Goal: Task Accomplishment & Management: Complete application form

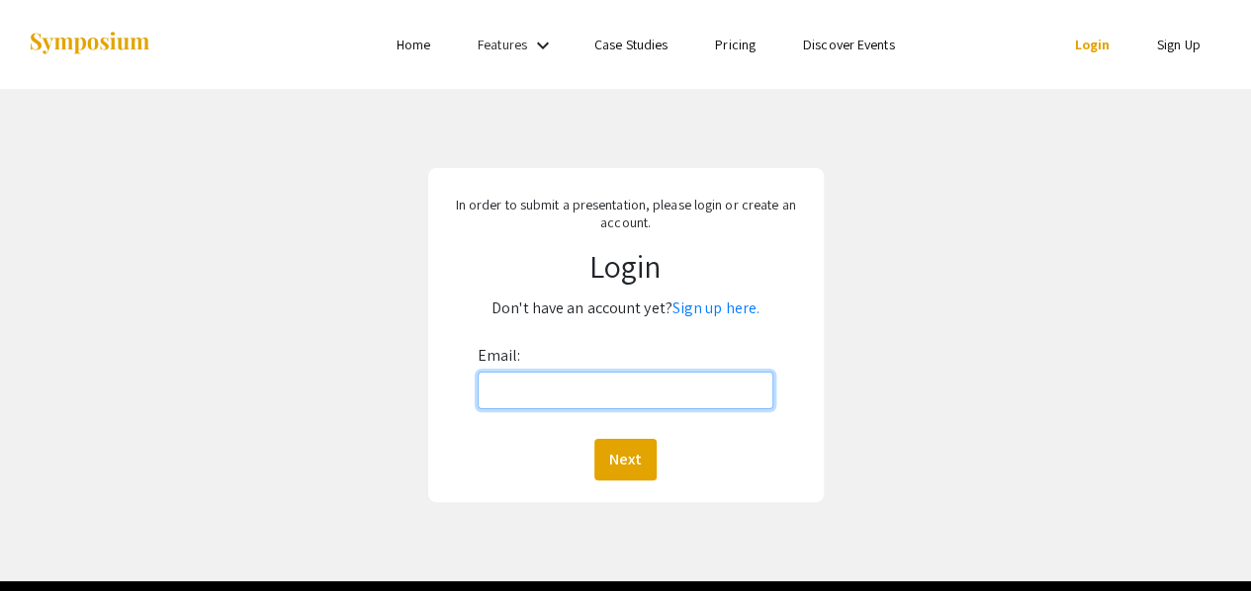
click at [576, 383] on input "Email:" at bounding box center [626, 391] width 297 height 38
type input "[EMAIL_ADDRESS][DOMAIN_NAME]"
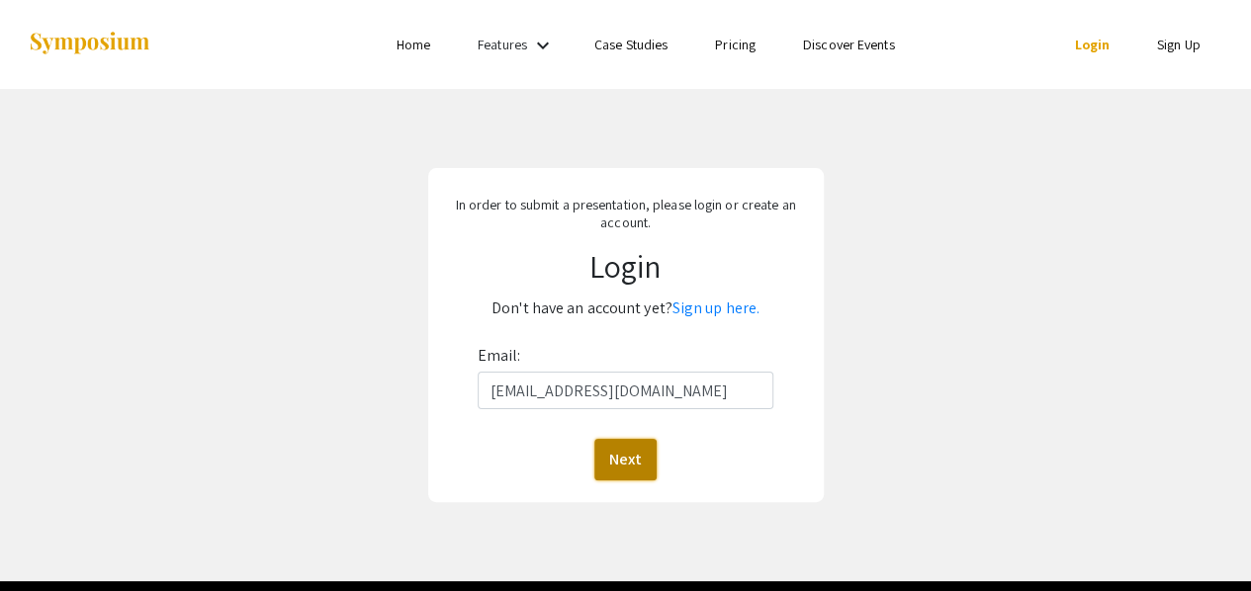
click at [618, 459] on button "Next" at bounding box center [625, 460] width 62 height 42
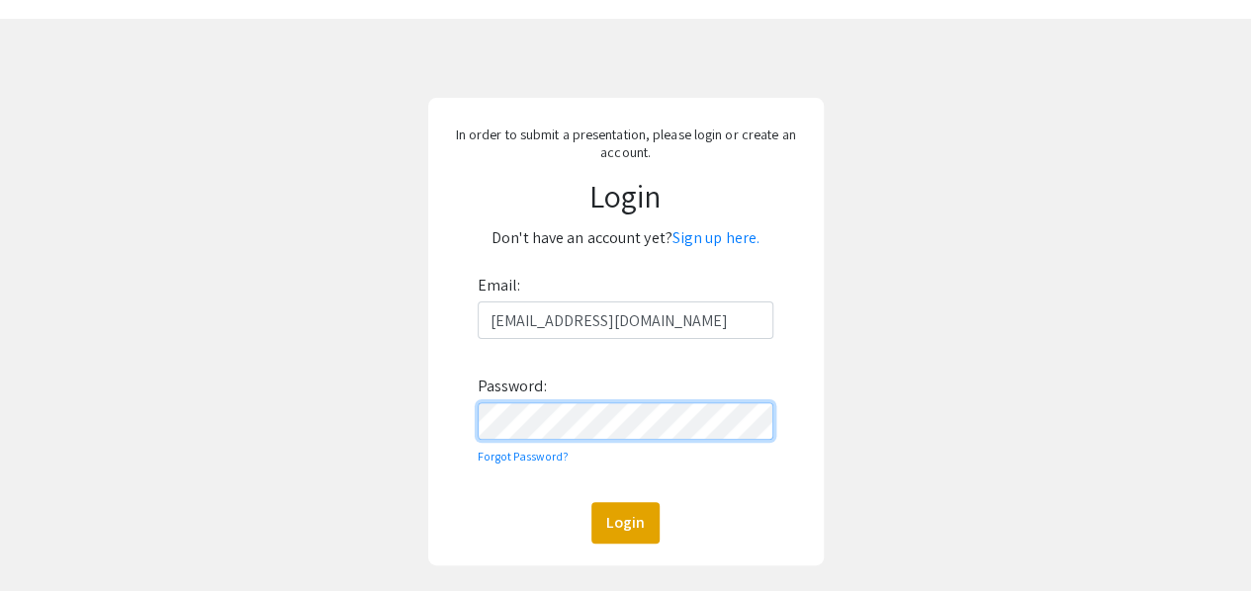
scroll to position [99, 0]
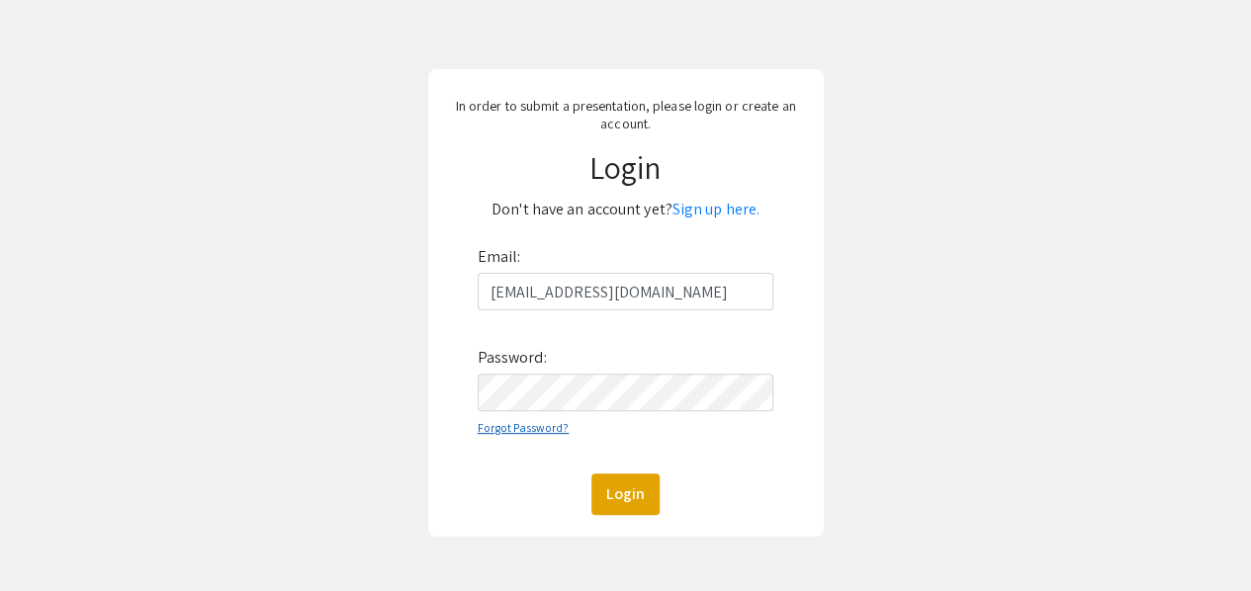
click at [514, 431] on link "Forgot Password?" at bounding box center [524, 427] width 92 height 15
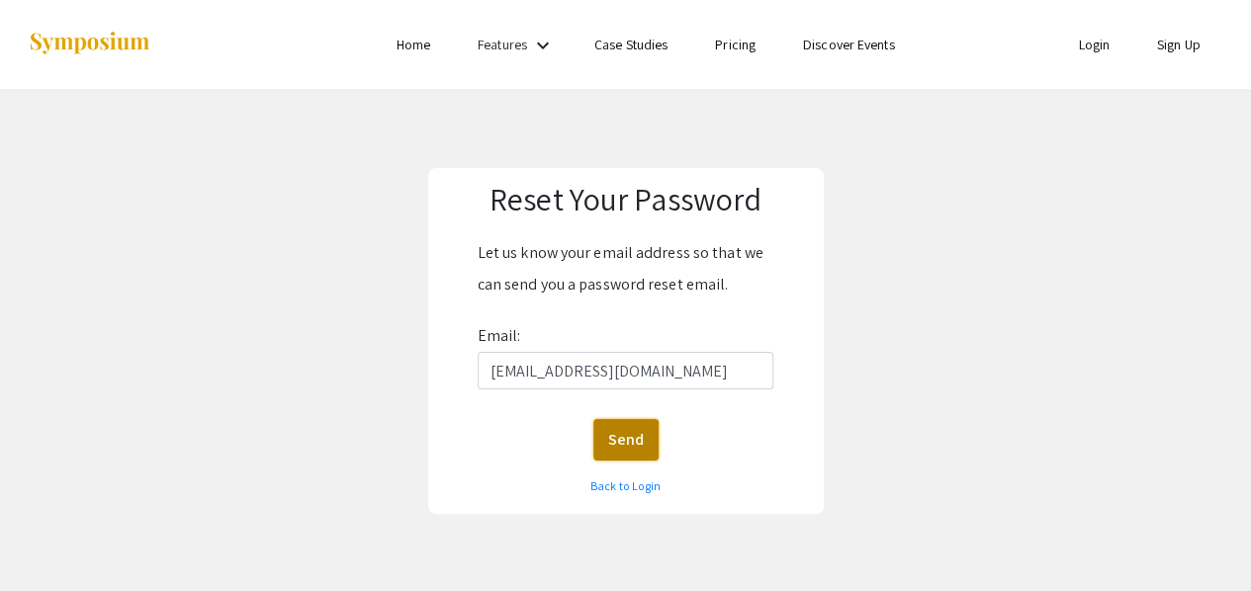
click at [617, 432] on button "Send" at bounding box center [625, 440] width 65 height 42
click at [611, 486] on link "Back to Login" at bounding box center [625, 486] width 70 height 15
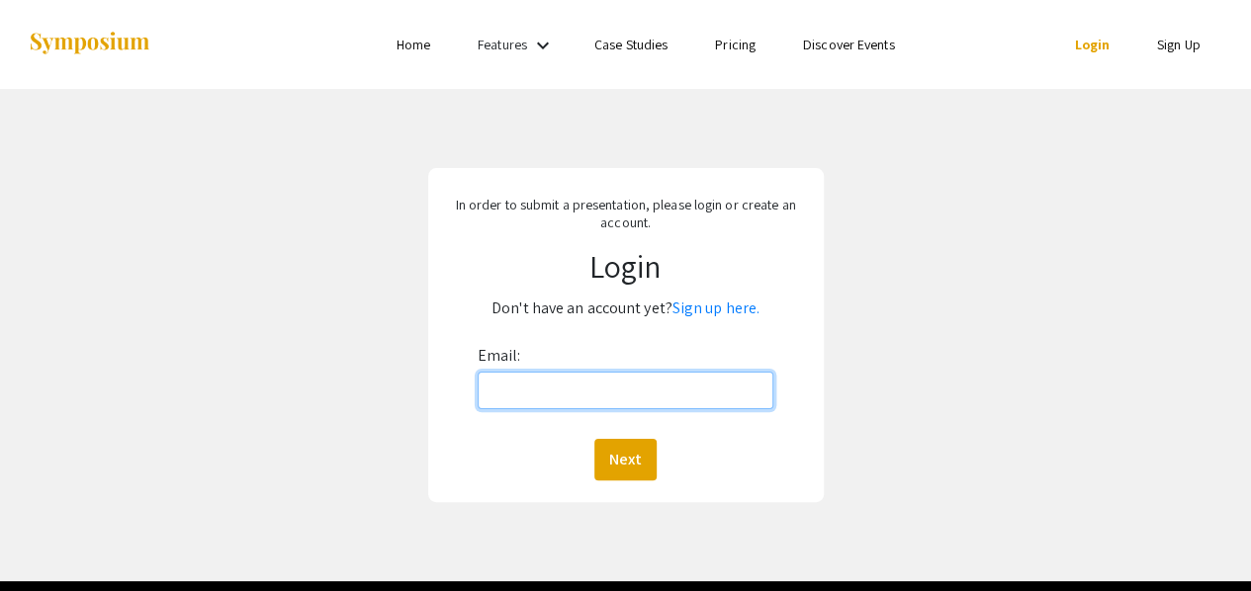
click at [568, 397] on input "Email:" at bounding box center [626, 391] width 297 height 38
type input "adelgra@vols.utk.edu"
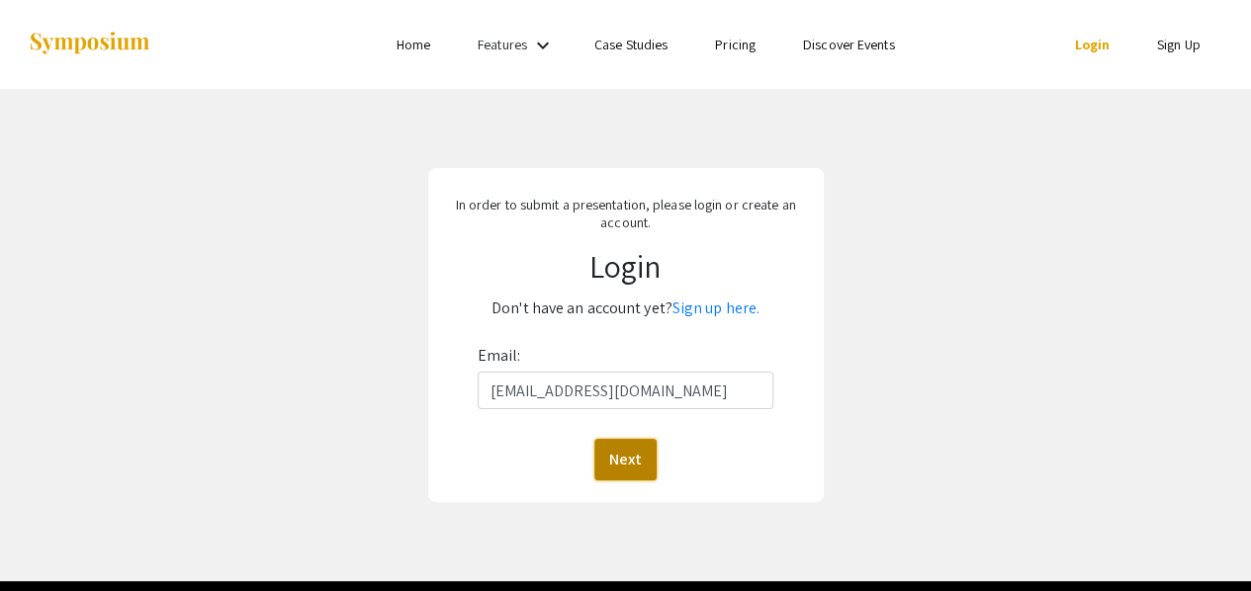
click at [641, 464] on button "Next" at bounding box center [625, 460] width 62 height 42
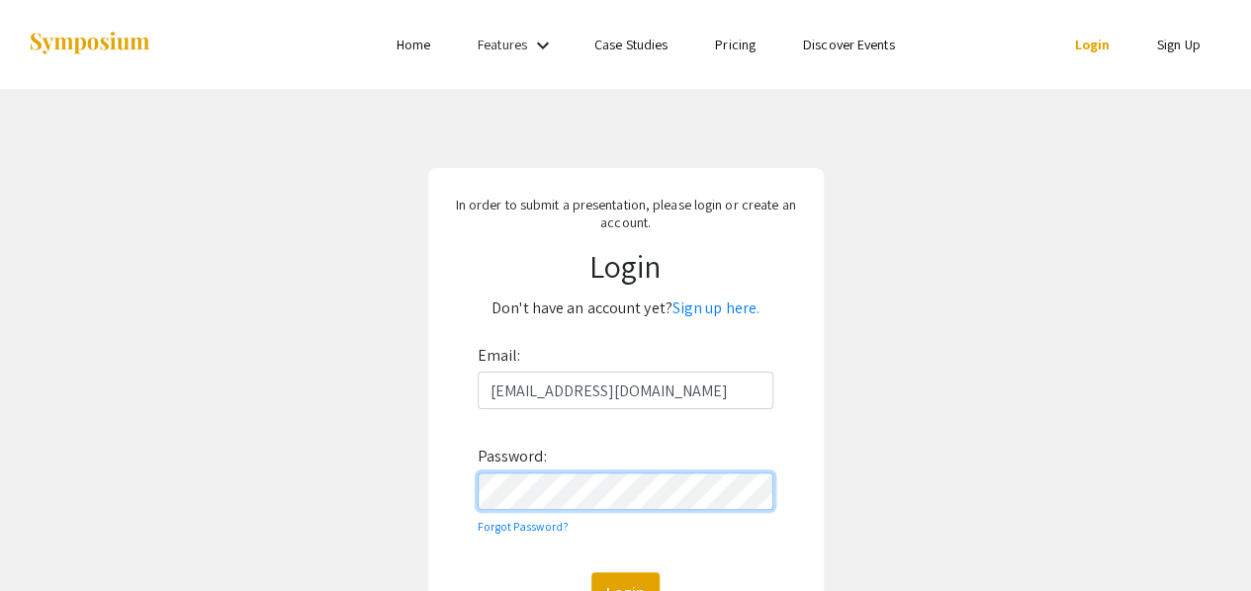
scroll to position [80, 0]
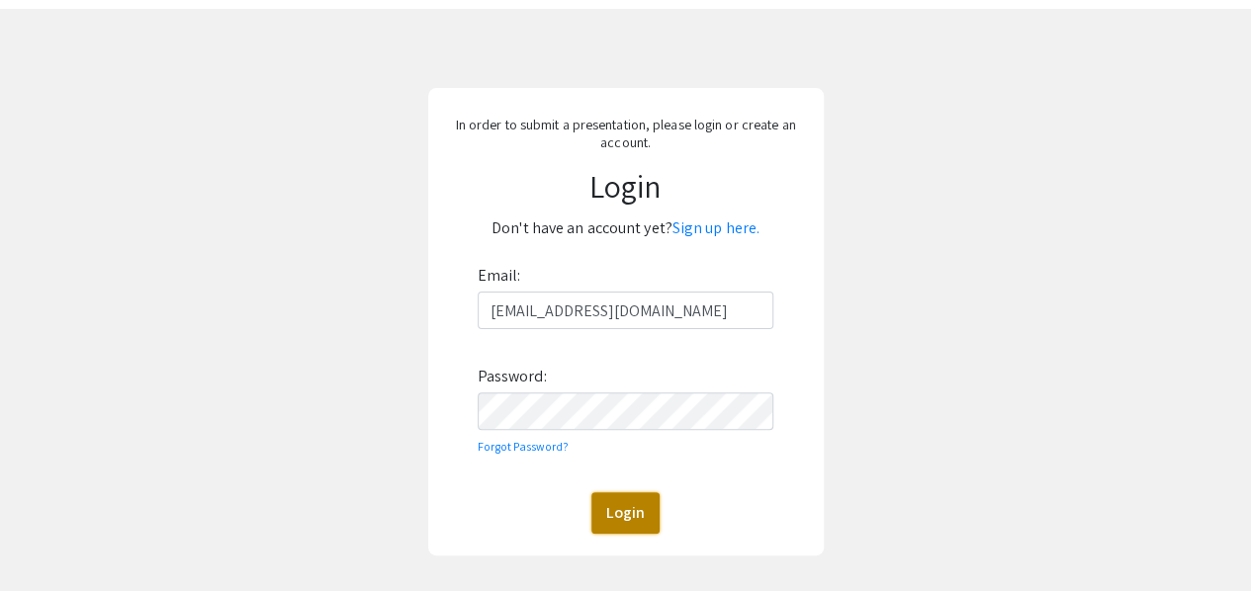
click at [636, 507] on button "Login" at bounding box center [625, 513] width 68 height 42
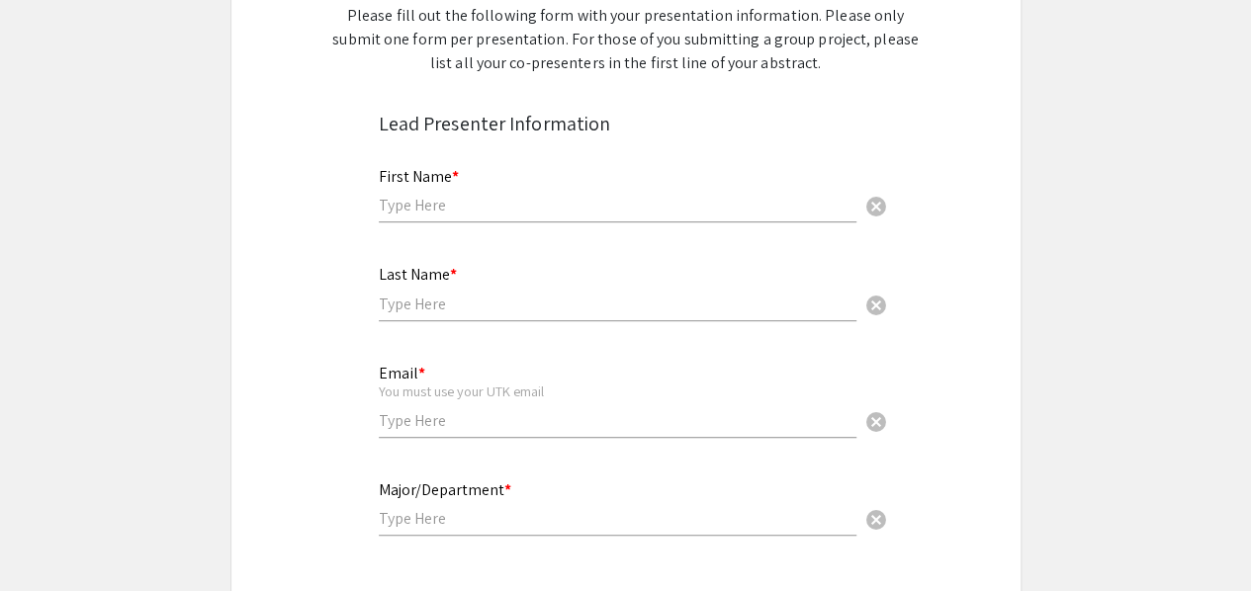
scroll to position [350, 0]
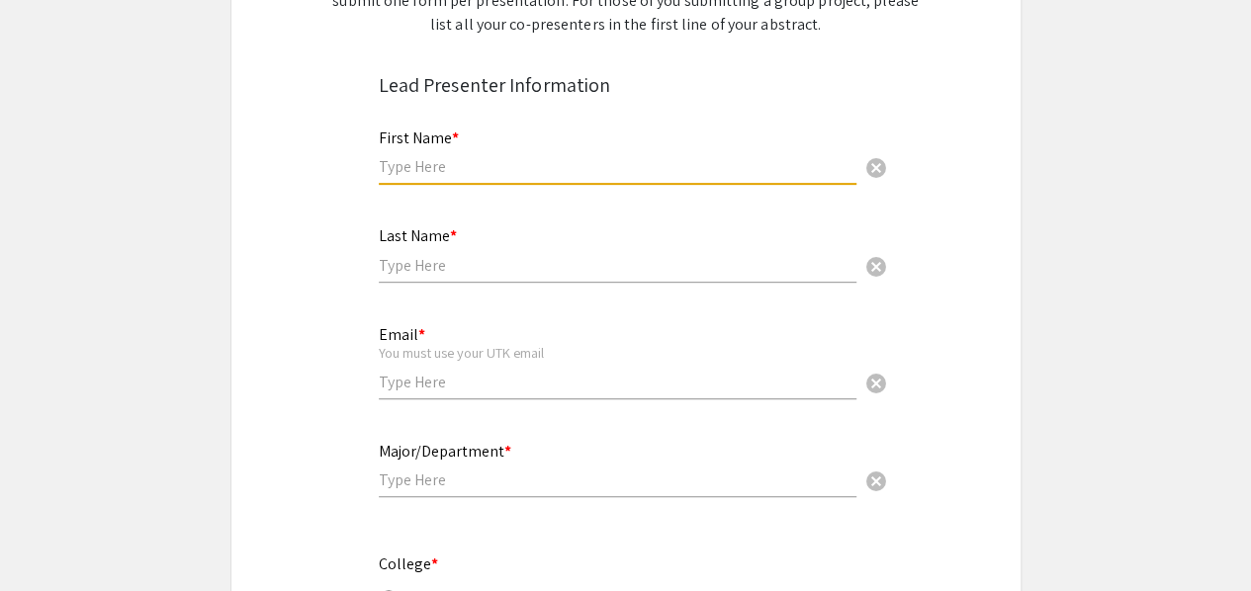
click at [433, 166] on input "text" at bounding box center [618, 166] width 478 height 21
type input "Ava"
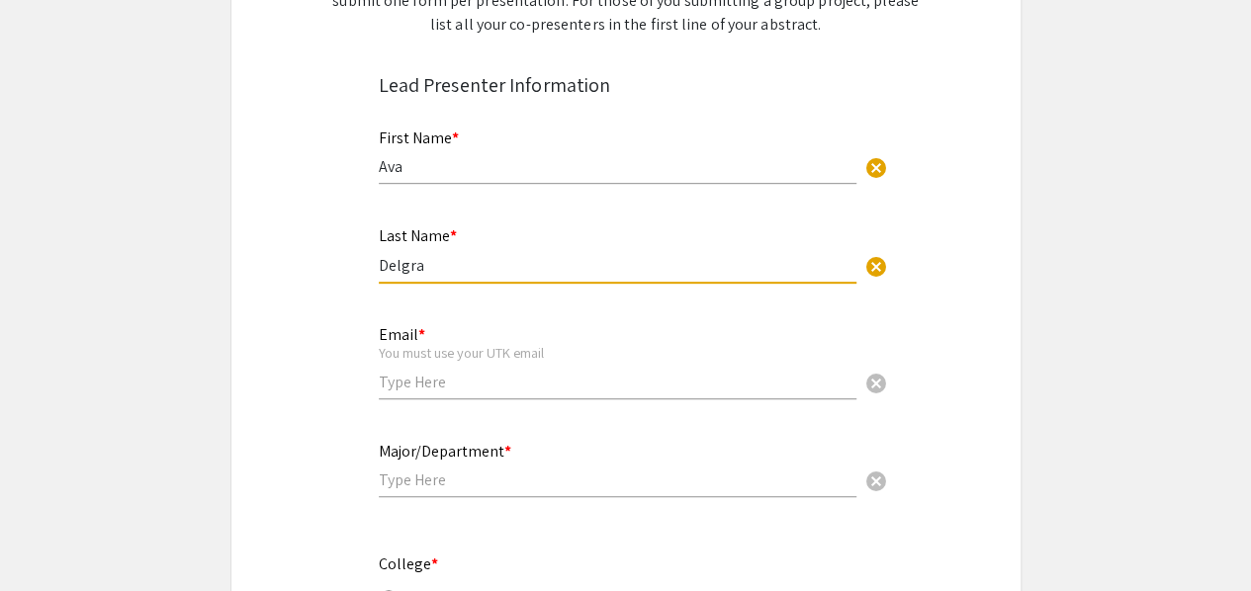
type input "Delgra"
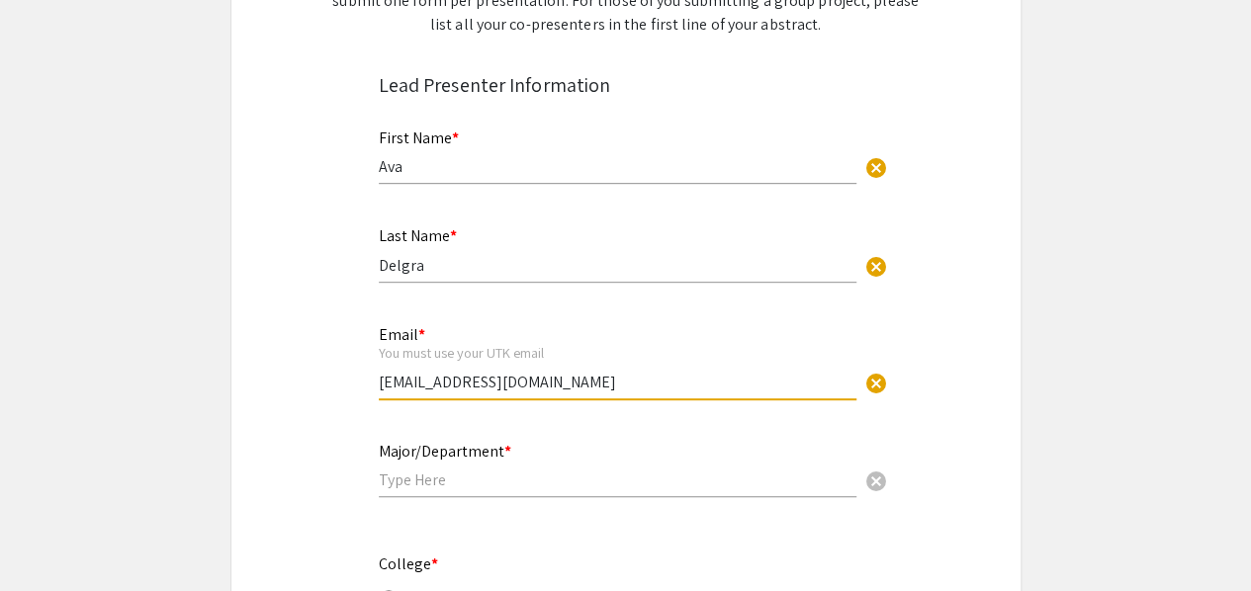
type input "adelgra@vols.utk.edu"
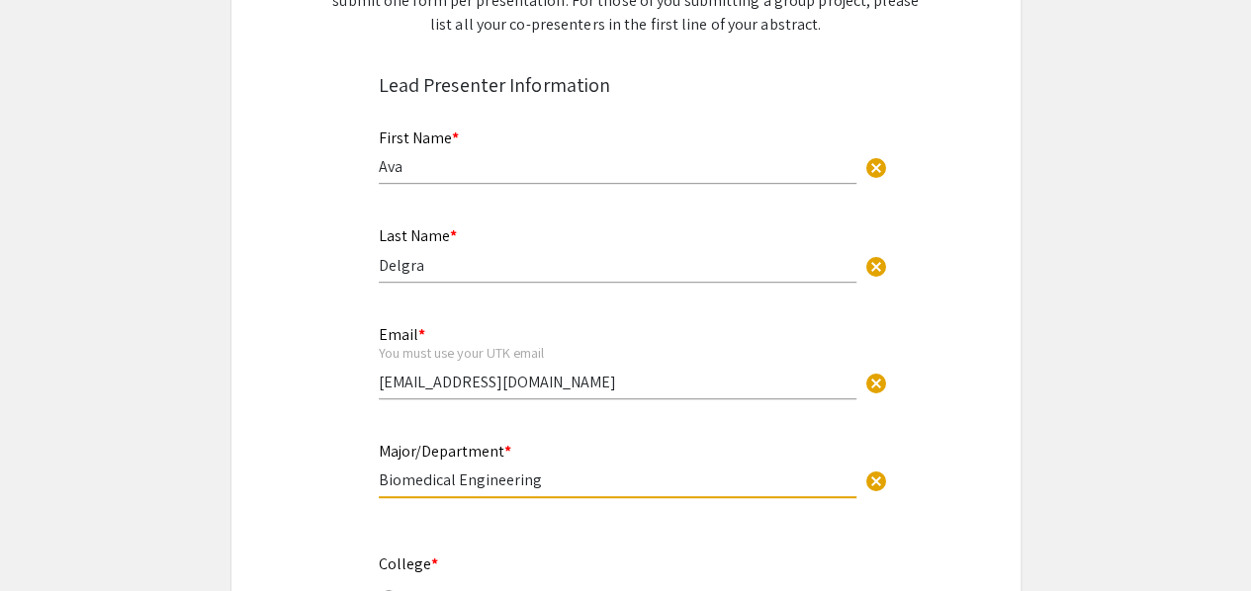
type input "Biomedical Engineering"
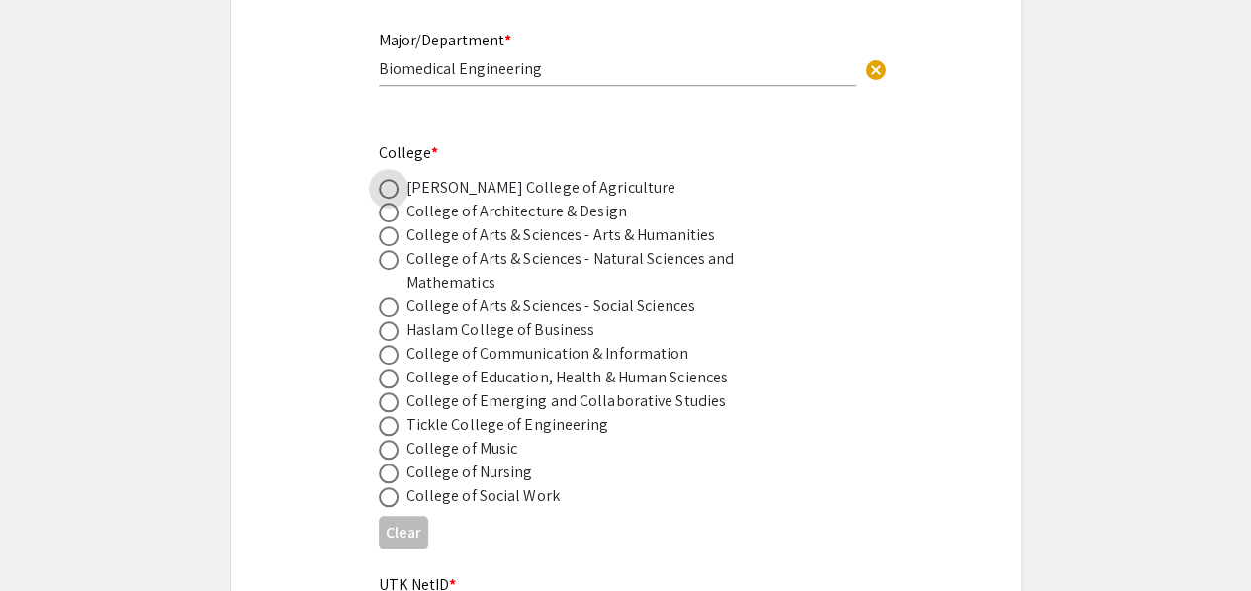
scroll to position [792, 0]
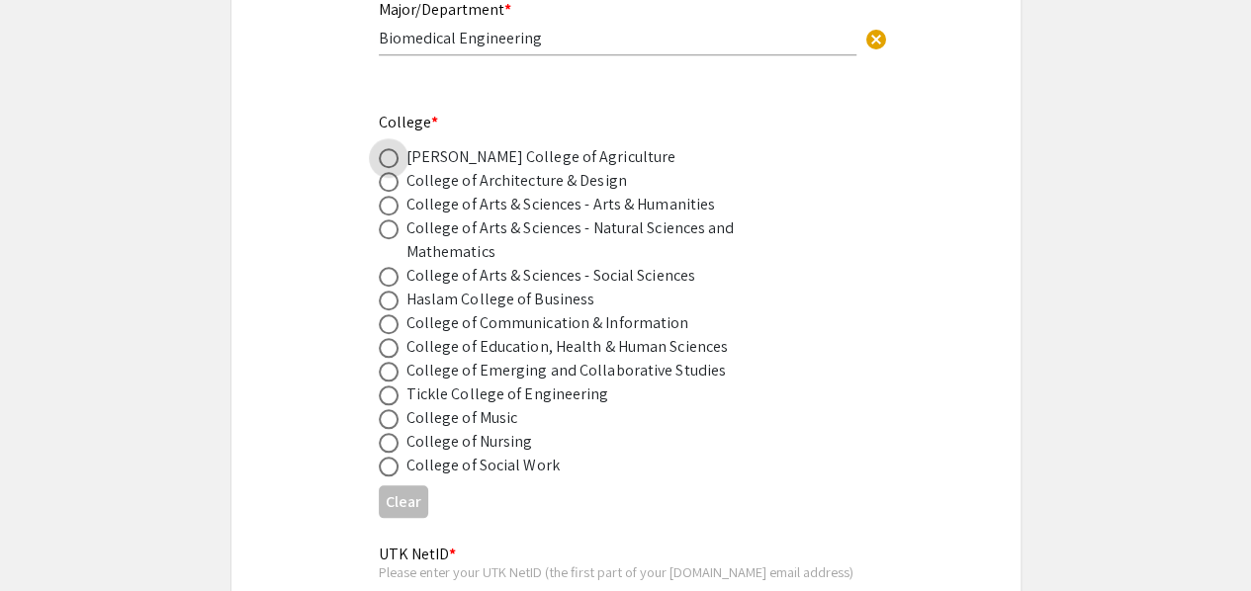
click at [421, 398] on div "Tickle College of Engineering" at bounding box center [507, 395] width 203 height 24
click at [393, 400] on span at bounding box center [389, 396] width 20 height 20
click at [393, 400] on input "radio" at bounding box center [389, 396] width 20 height 20
radio input "true"
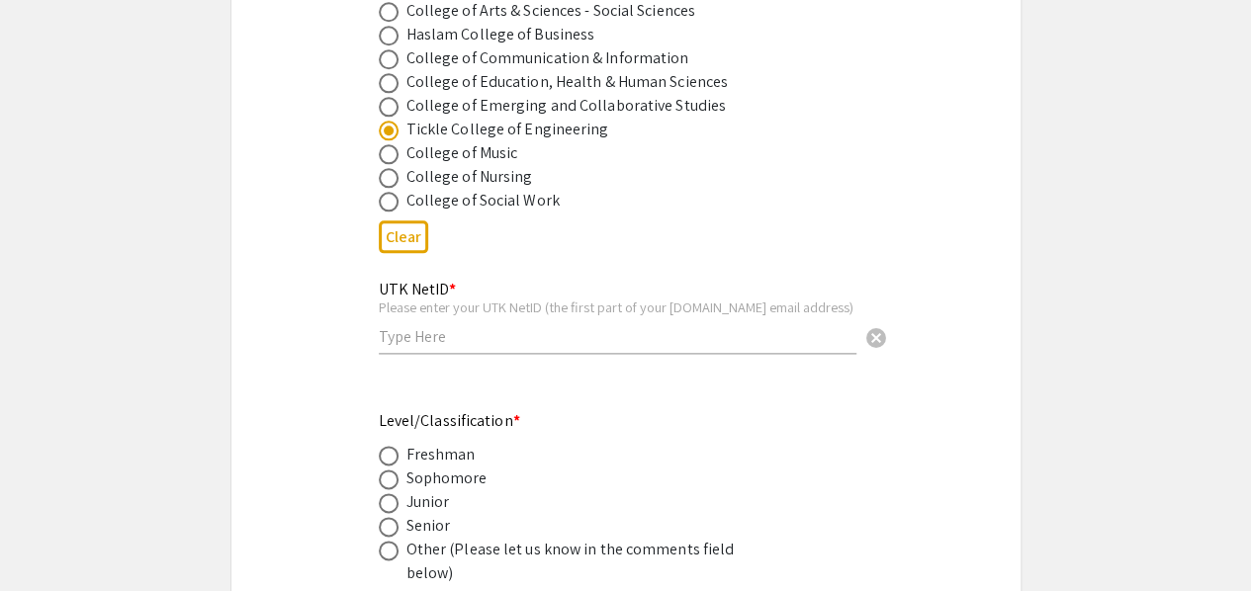
scroll to position [1064, 0]
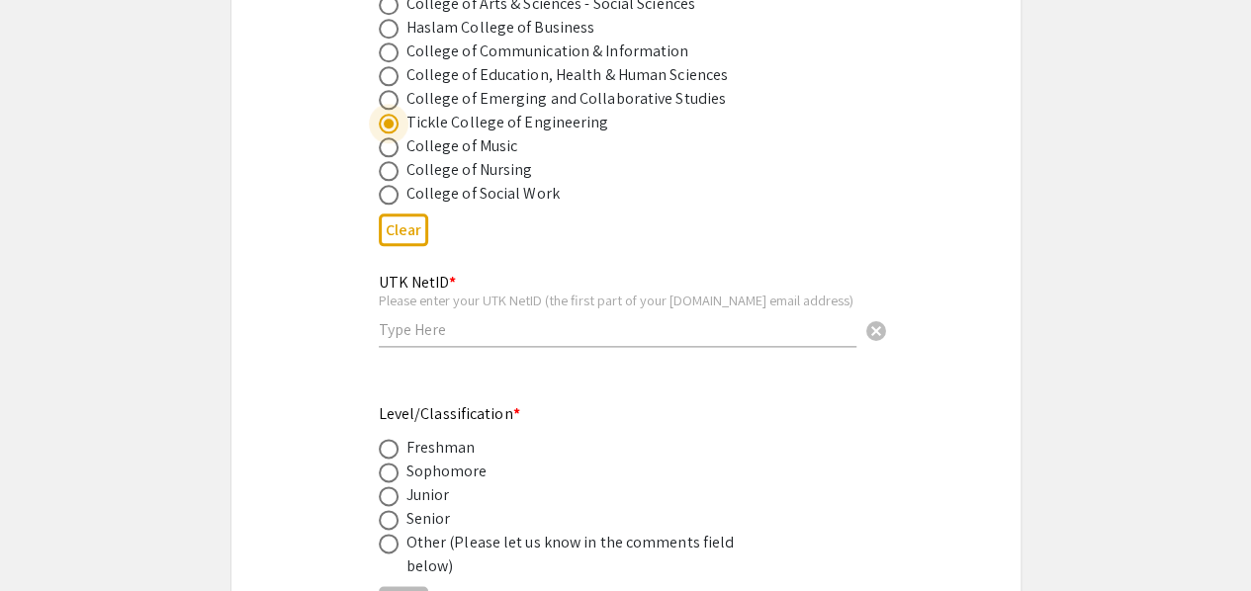
click at [422, 330] on input "text" at bounding box center [618, 329] width 478 height 21
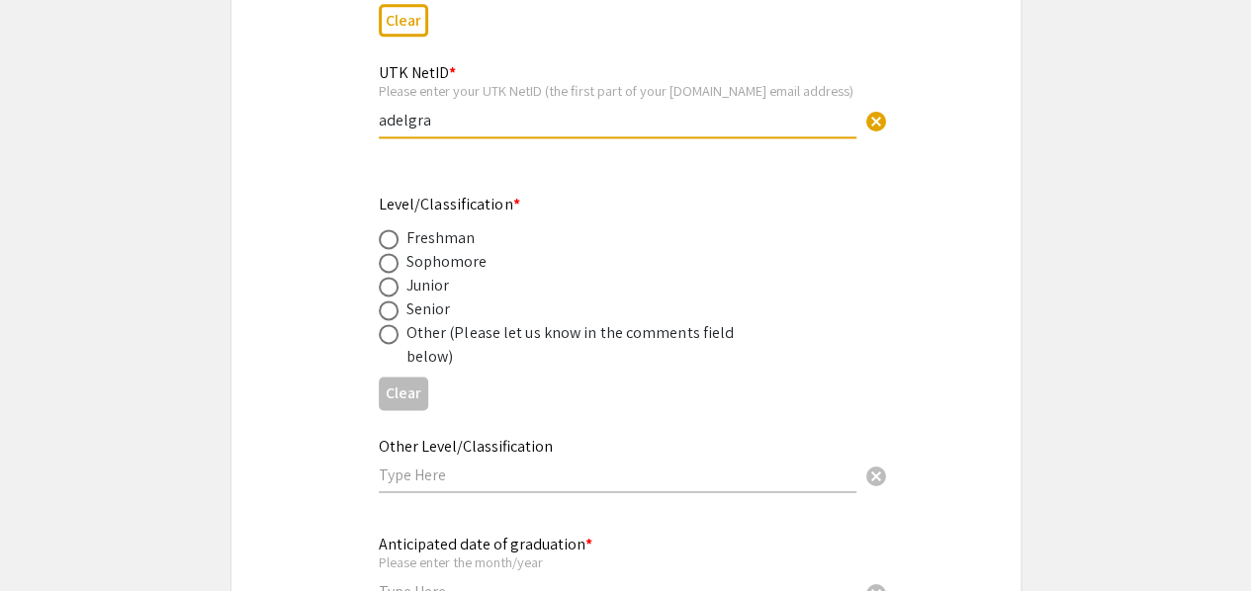
scroll to position [1276, 0]
type input "adelgra"
click at [387, 305] on span at bounding box center [389, 309] width 20 height 20
click at [387, 305] on input "radio" at bounding box center [389, 309] width 20 height 20
radio input "true"
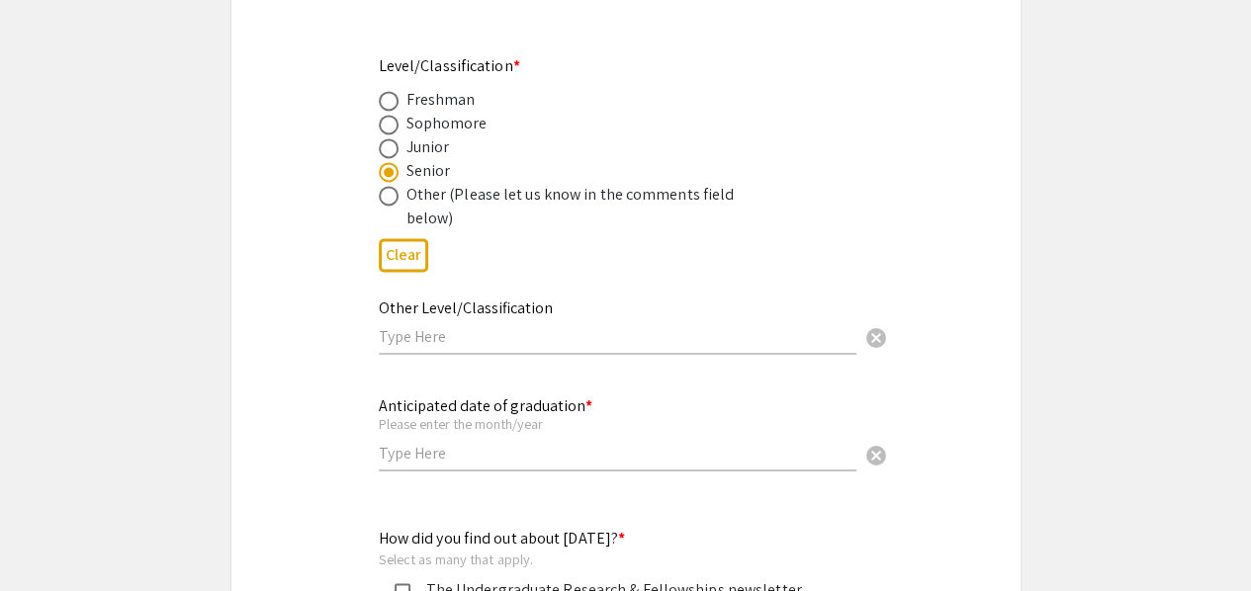
scroll to position [1414, 0]
click at [415, 465] on div "Anticipated date of graduation * Please enter the month/year cancel" at bounding box center [618, 422] width 478 height 92
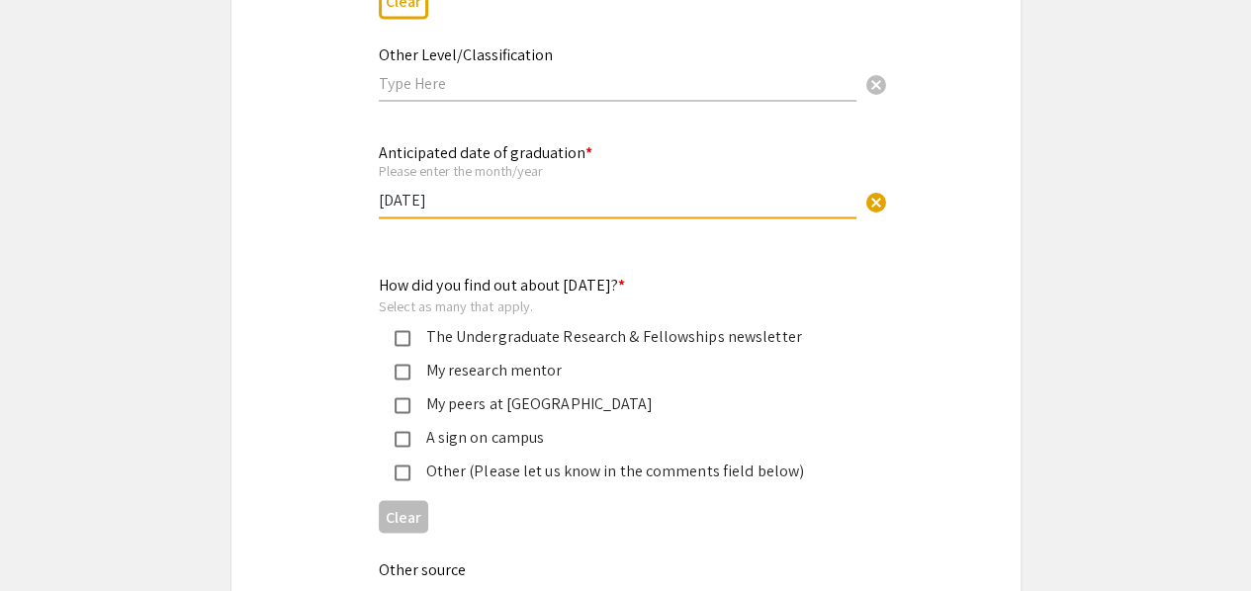
scroll to position [1669, 0]
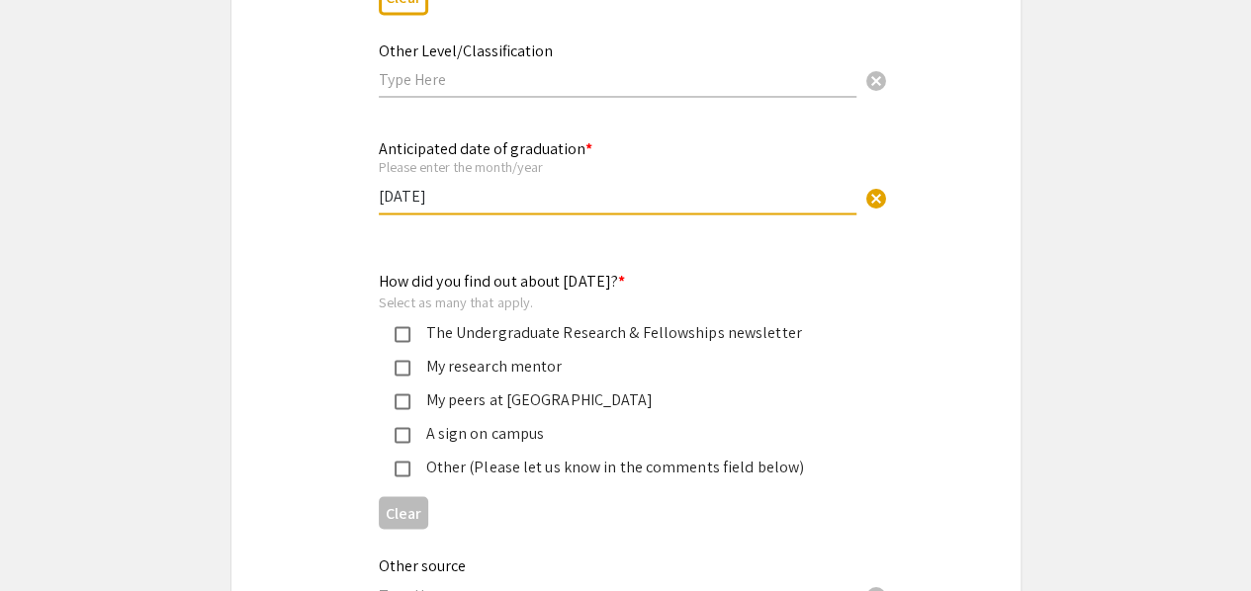
type input "May 2026"
click at [461, 327] on div "The Undergraduate Research & Fellowships newsletter" at bounding box center [617, 332] width 415 height 24
click at [463, 327] on div "The Undergraduate Research & Fellowships newsletter" at bounding box center [617, 332] width 415 height 24
click at [446, 365] on div "My research mentor" at bounding box center [617, 366] width 415 height 24
click at [465, 398] on div "My peers at UT" at bounding box center [617, 400] width 415 height 24
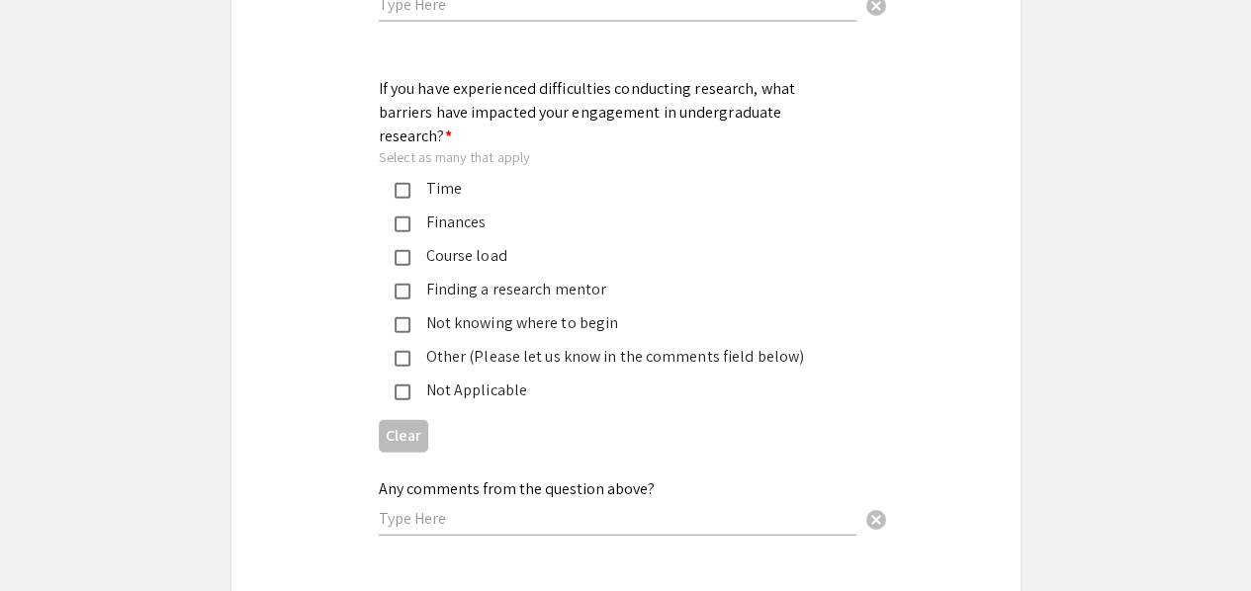
scroll to position [2261, 0]
click at [433, 175] on div "Time" at bounding box center [617, 187] width 415 height 24
click at [447, 209] on div "Finances" at bounding box center [617, 221] width 415 height 24
click at [448, 242] on div "Course load" at bounding box center [617, 254] width 415 height 24
click at [473, 309] on div "Not knowing where to begin" at bounding box center [617, 321] width 415 height 24
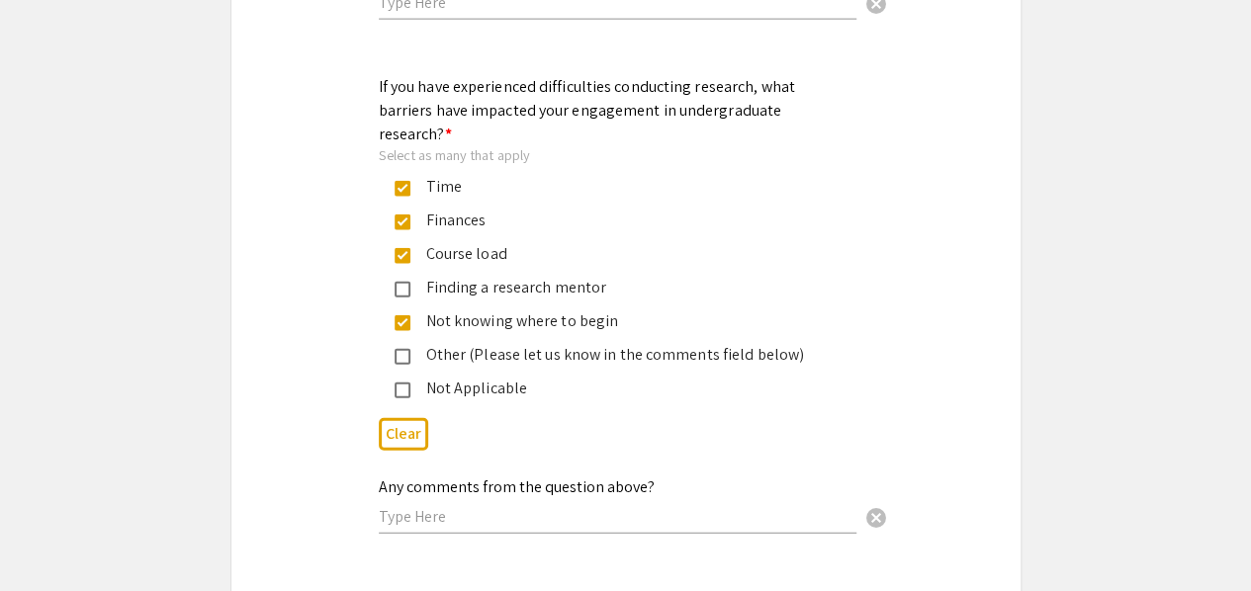
click at [446, 276] on div "Finding a research mentor" at bounding box center [617, 288] width 415 height 24
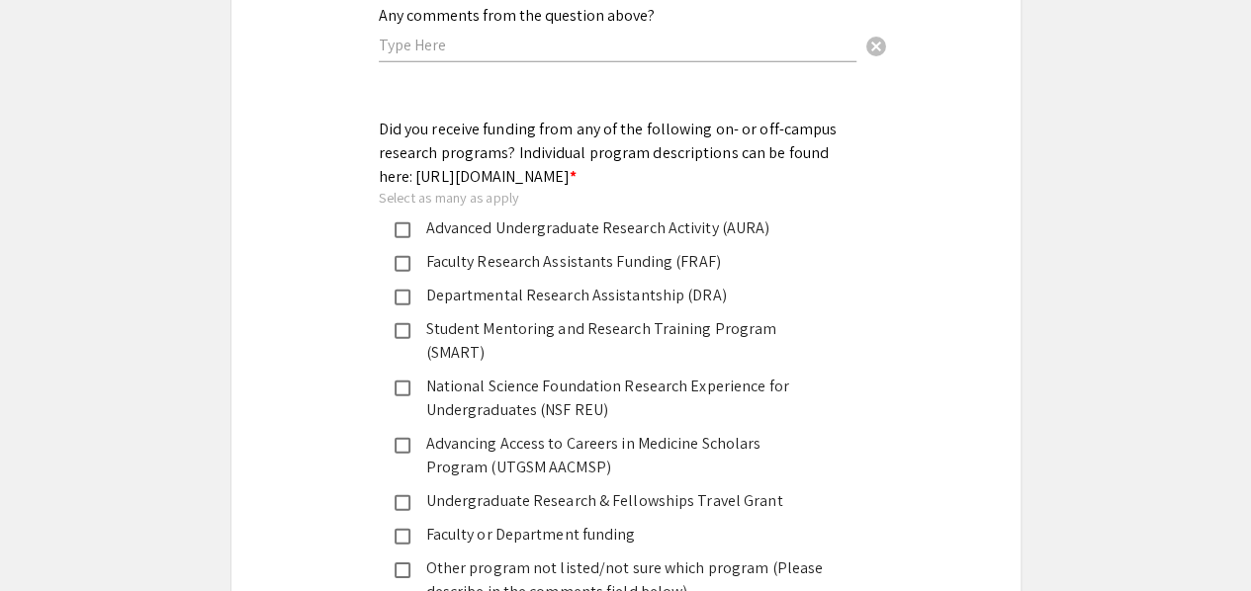
scroll to position [2735, 0]
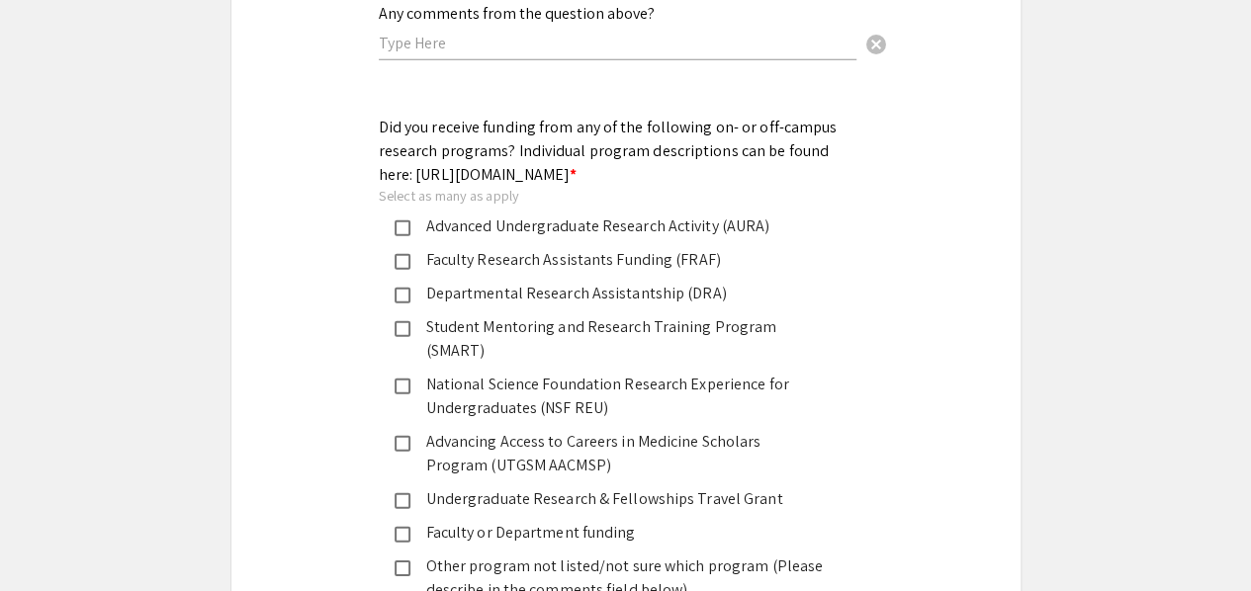
click at [465, 230] on div "Advanced Undergraduate Research Activity (AURA)" at bounding box center [617, 227] width 415 height 24
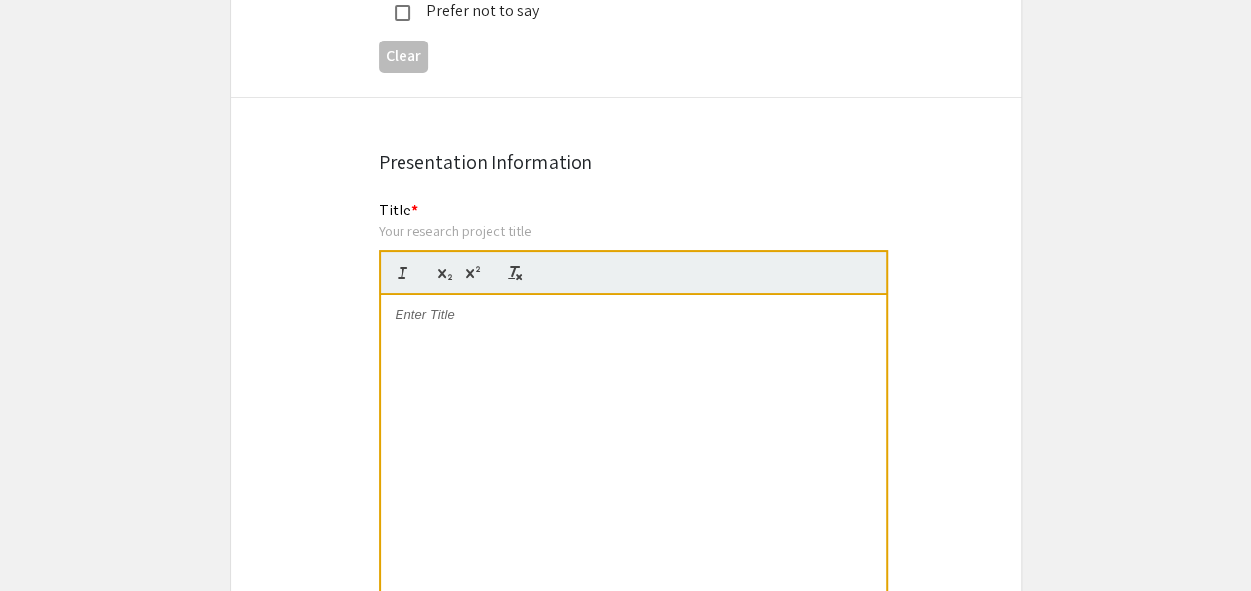
scroll to position [3855, 0]
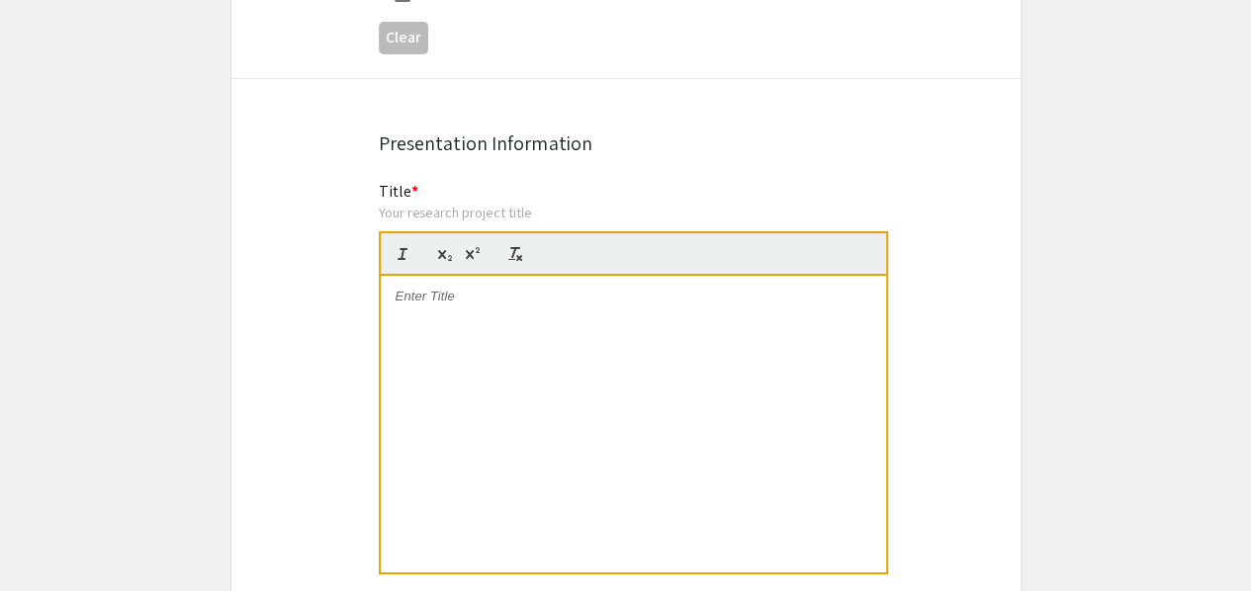
click at [452, 315] on div at bounding box center [633, 424] width 505 height 297
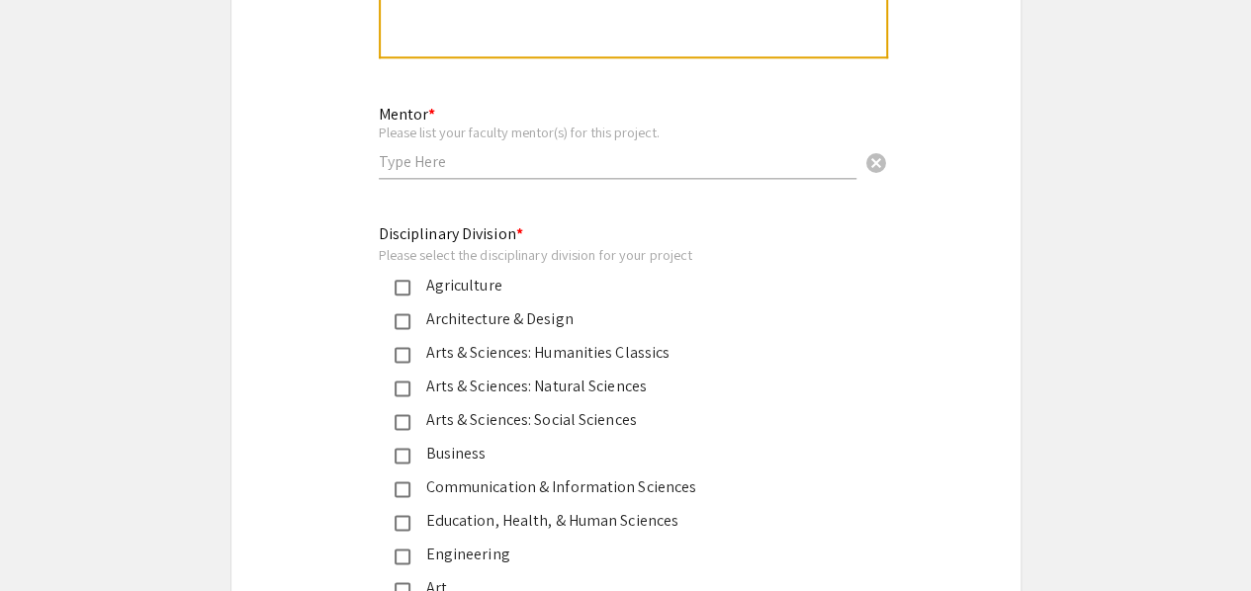
scroll to position [4845, 0]
click at [463, 150] on input "text" at bounding box center [618, 160] width 478 height 21
type input "Dr. Colleen Crouch"
click at [428, 542] on div "Engineering" at bounding box center [617, 554] width 415 height 24
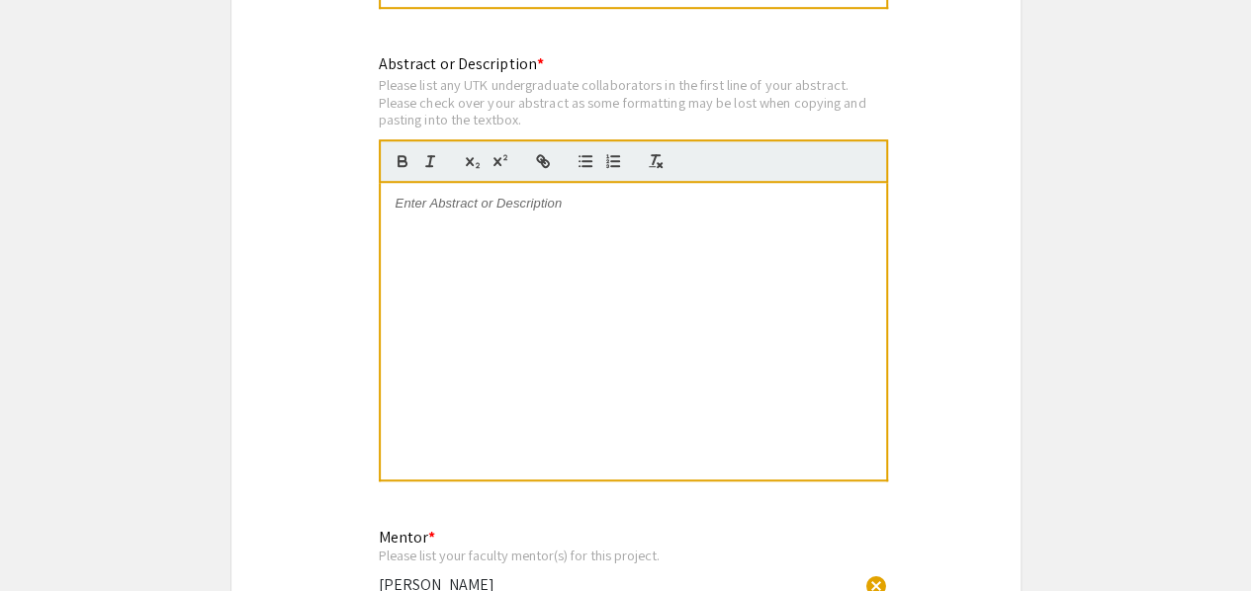
scroll to position [4420, 0]
click at [645, 198] on div at bounding box center [633, 332] width 505 height 297
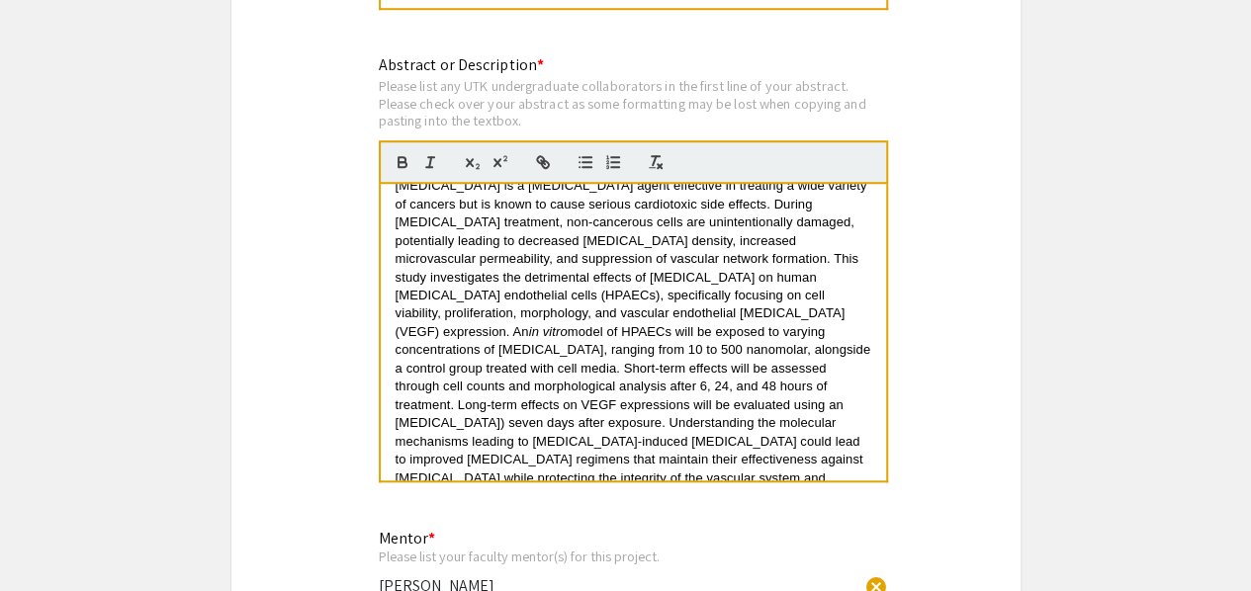
scroll to position [0, 0]
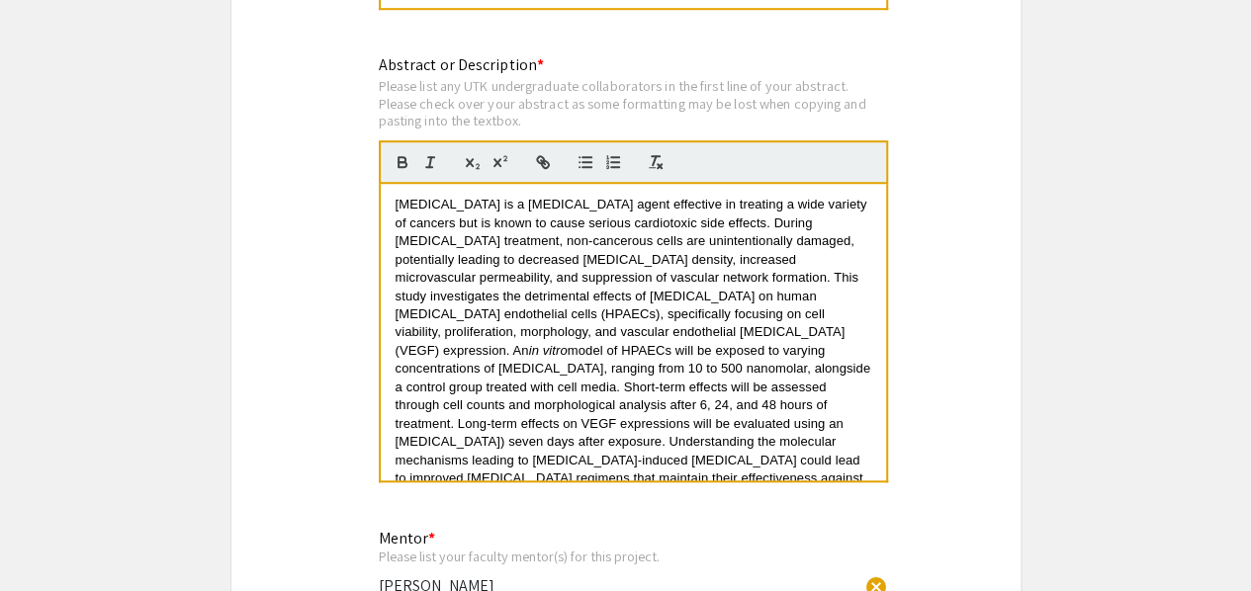
click at [652, 77] on div "Please list any UTK undergraduate collaborators in the first line of your abstr…" at bounding box center [633, 103] width 509 height 52
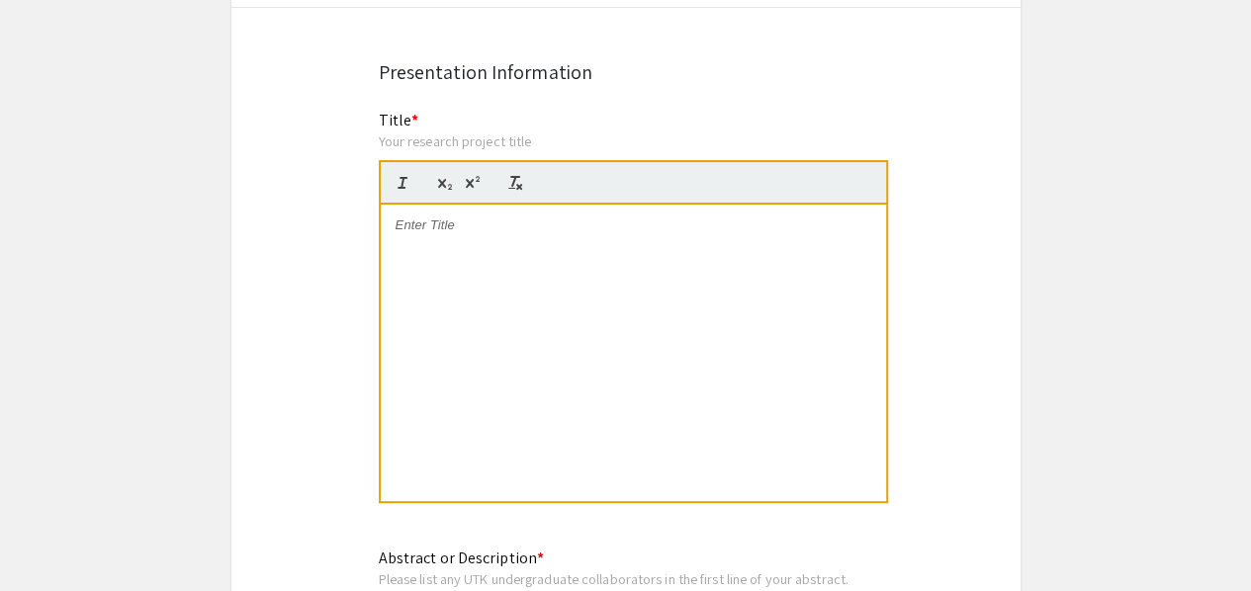
scroll to position [3926, 0]
click at [491, 224] on div at bounding box center [633, 354] width 505 height 297
click at [610, 218] on p at bounding box center [634, 227] width 476 height 18
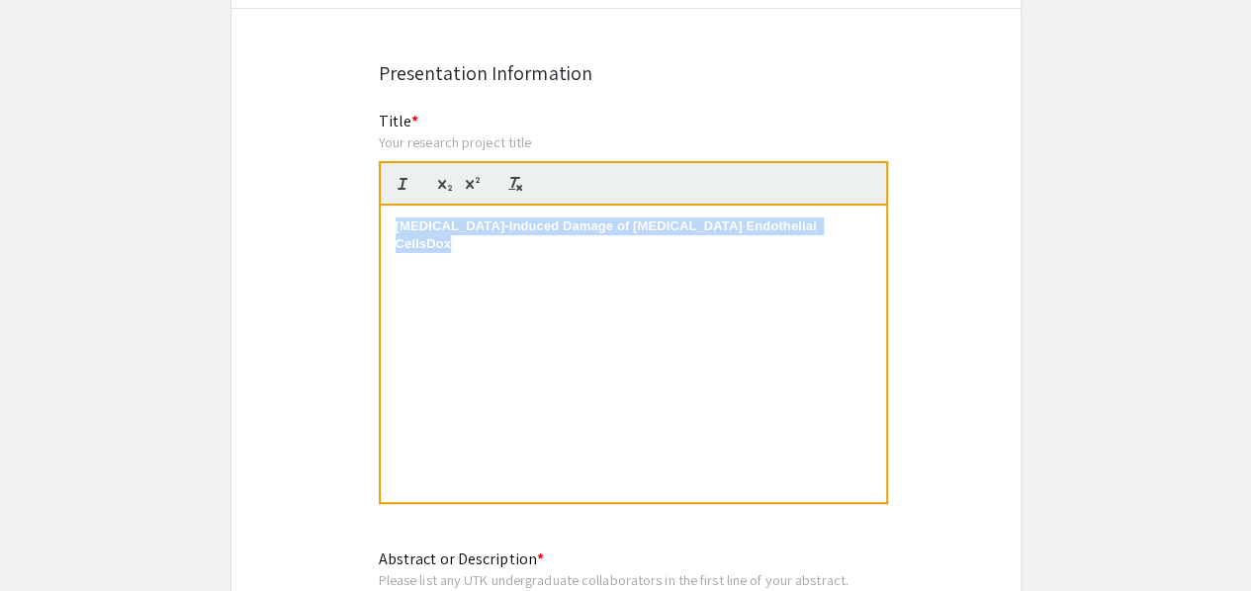
drag, startPoint x: 457, startPoint y: 252, endPoint x: 342, endPoint y: 147, distance: 155.4
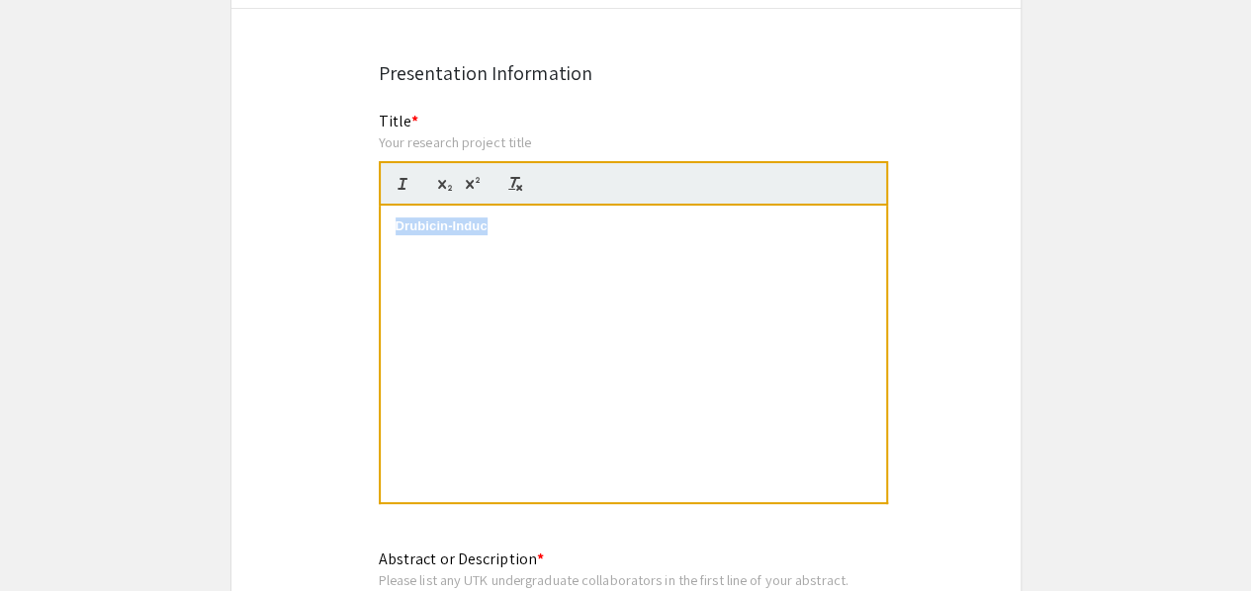
drag, startPoint x: 486, startPoint y: 244, endPoint x: 344, endPoint y: 171, distance: 160.1
click at [424, 206] on div "dPulmonary Artery Endothelial Cells" at bounding box center [633, 354] width 505 height 297
drag, startPoint x: 685, startPoint y: 203, endPoint x: 365, endPoint y: 197, distance: 320.4
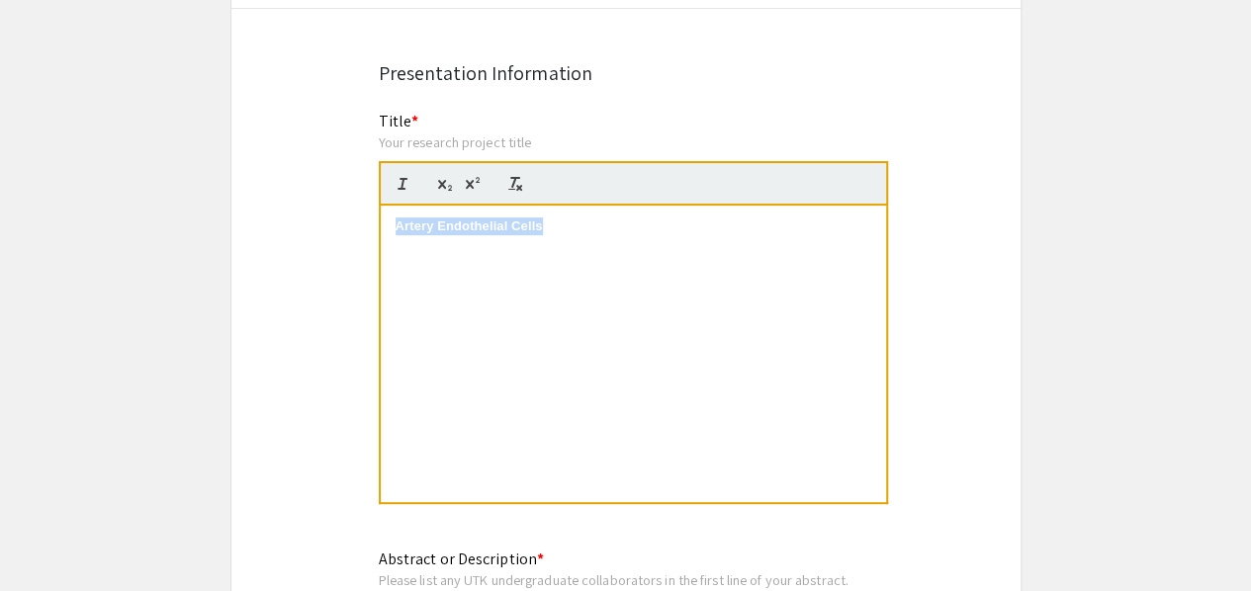
click at [365, 197] on div "Title * Your research project title Artery Endothelial Cells This field is requ…" at bounding box center [626, 321] width 524 height 422
drag, startPoint x: 500, startPoint y: 200, endPoint x: 685, endPoint y: 285, distance: 203.5
click at [685, 285] on div at bounding box center [633, 354] width 505 height 297
click at [445, 215] on div at bounding box center [633, 354] width 505 height 297
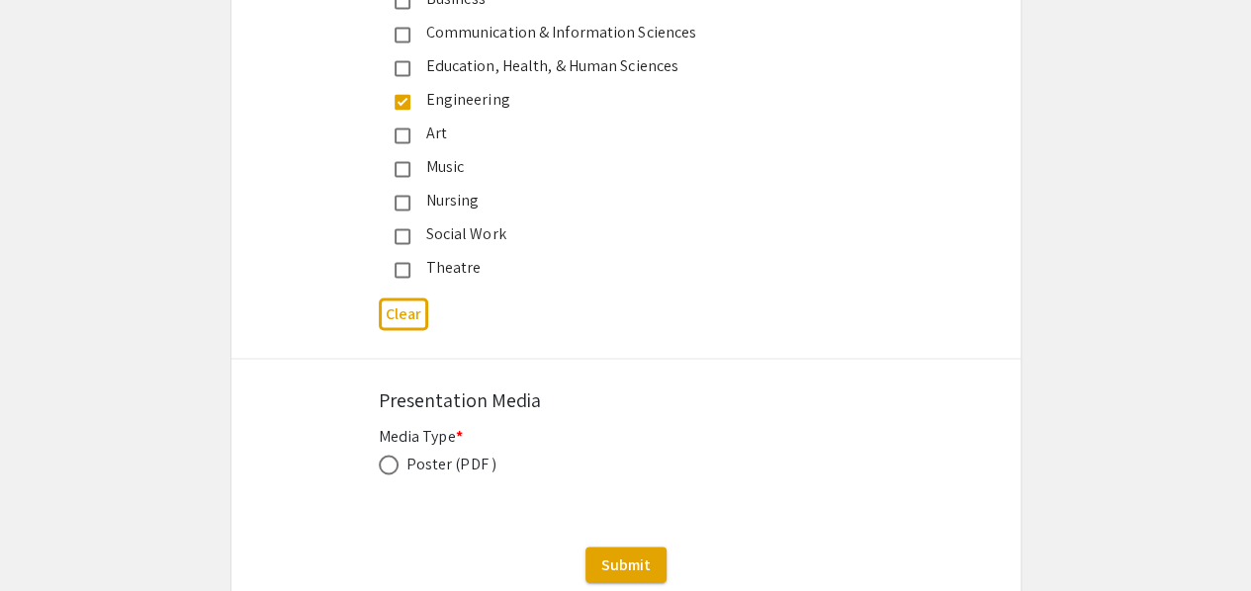
scroll to position [5310, 0]
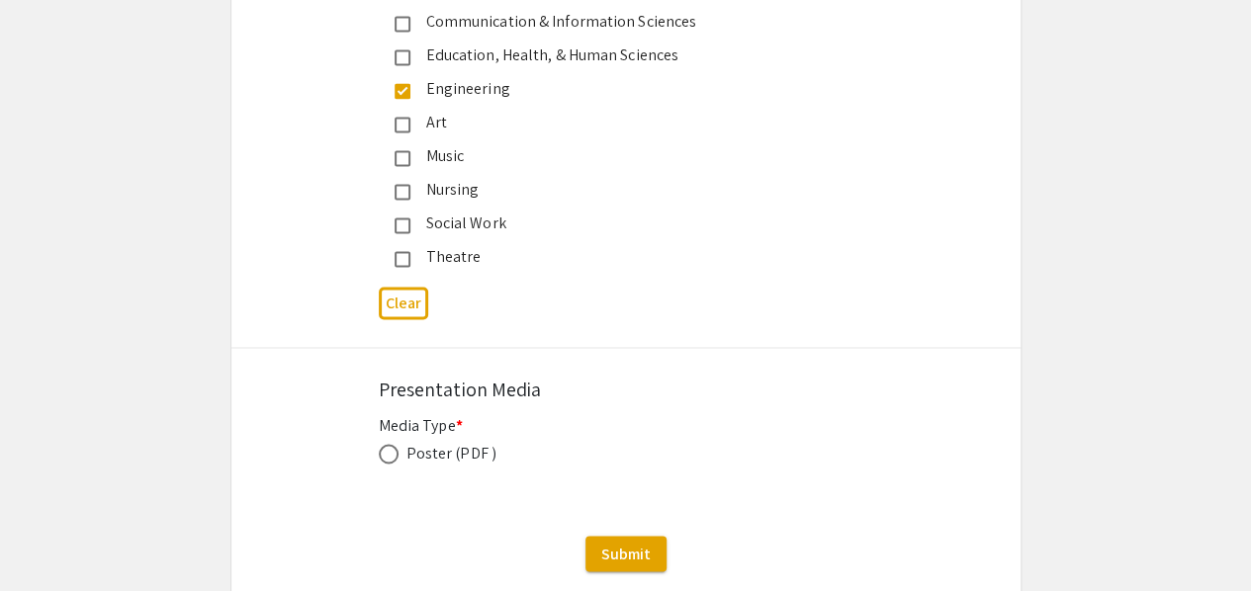
click at [390, 444] on span at bounding box center [389, 454] width 20 height 20
click at [390, 444] on input "radio" at bounding box center [389, 454] width 20 height 20
radio input "true"
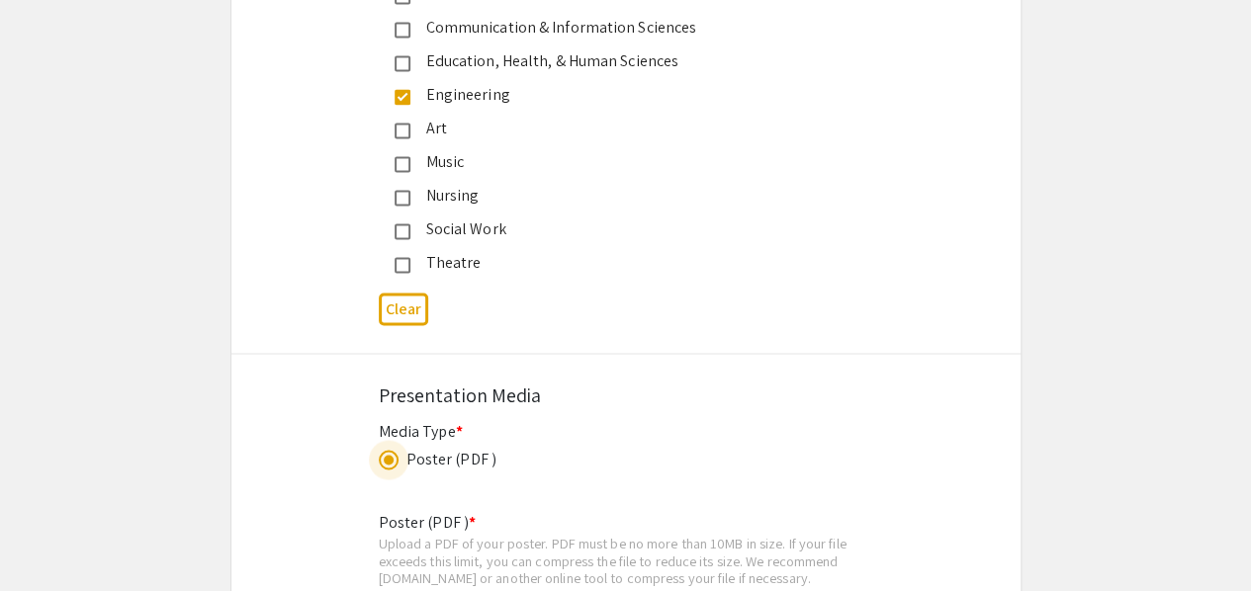
scroll to position [5094, 0]
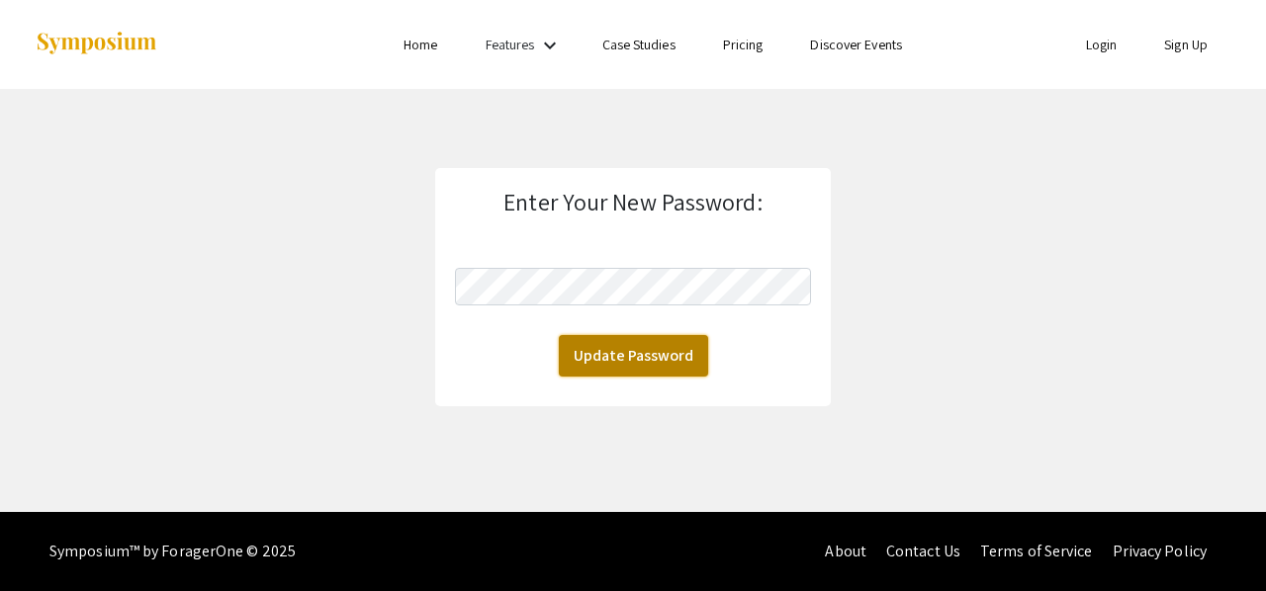
click at [588, 359] on button "Update Password" at bounding box center [633, 356] width 149 height 42
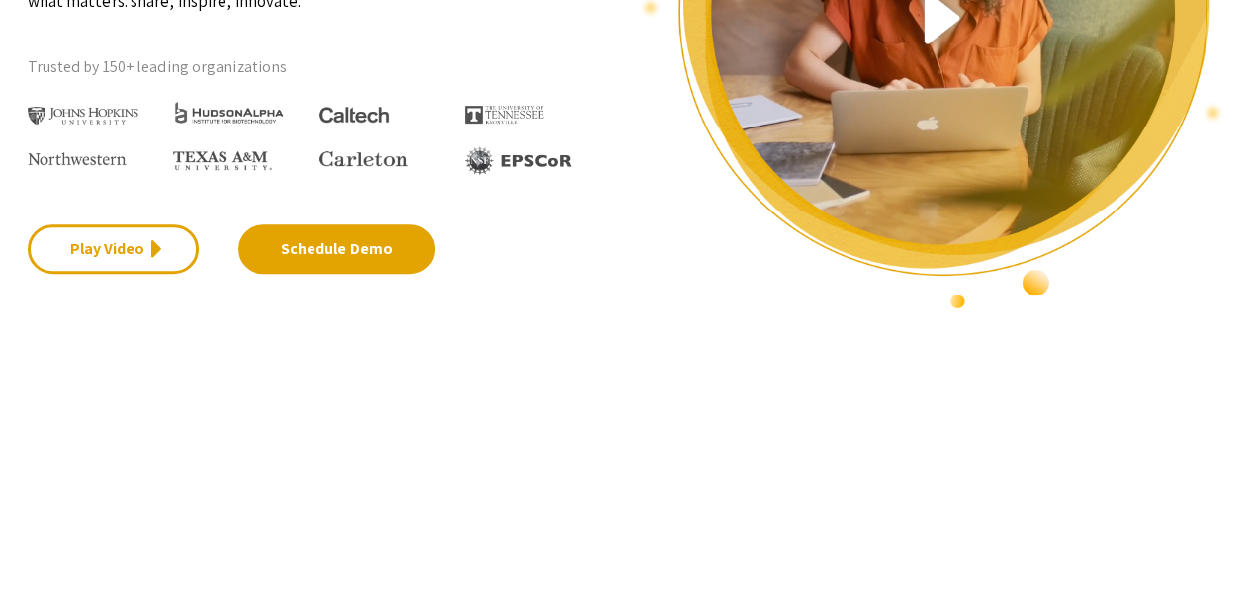
scroll to position [417, 0]
